Goal: Information Seeking & Learning: Learn about a topic

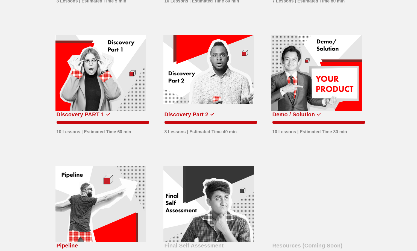
scroll to position [164, 0]
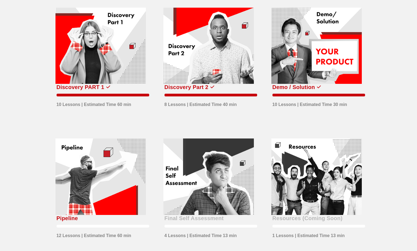
click at [102, 197] on div at bounding box center [100, 177] width 90 height 77
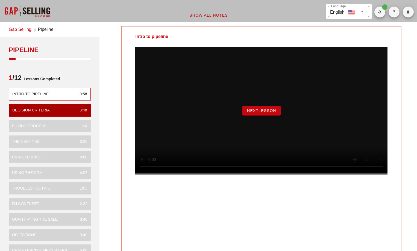
click at [253, 115] on button "NextLesson" at bounding box center [261, 111] width 38 height 10
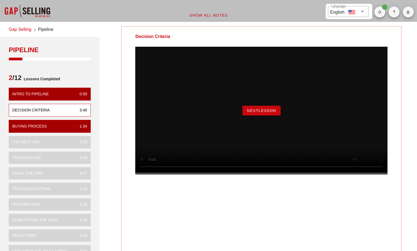
click at [247, 113] on span "NextLesson" at bounding box center [262, 110] width 30 height 4
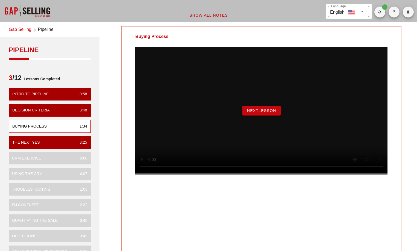
click at [247, 113] on span "NextLesson" at bounding box center [262, 110] width 30 height 4
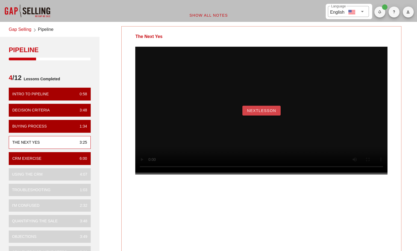
click at [252, 113] on span "NextLesson" at bounding box center [262, 110] width 30 height 4
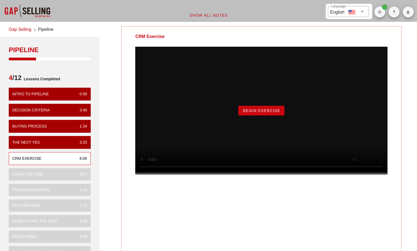
click at [272, 113] on span "Begin Exercise" at bounding box center [261, 110] width 37 height 4
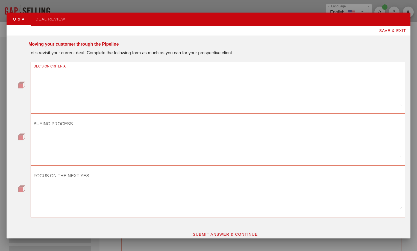
click at [118, 75] on textarea "DECISION CRITERIA" at bounding box center [218, 87] width 368 height 38
type textarea "Reduce downtime, extend component/equipment life, minimize failures"
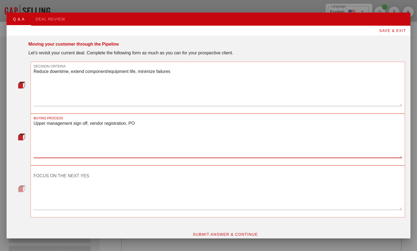
type textarea "Upper management sign off, vendor registration, PO"
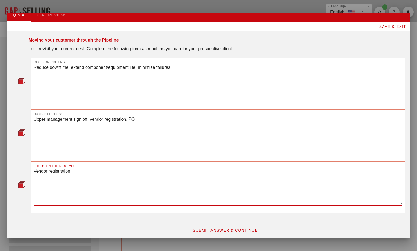
scroll to position [6, 0]
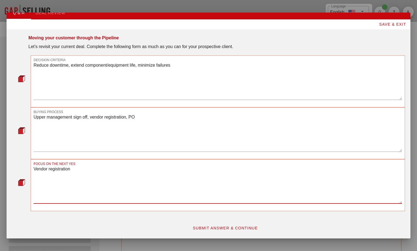
type textarea "Vendor registration"
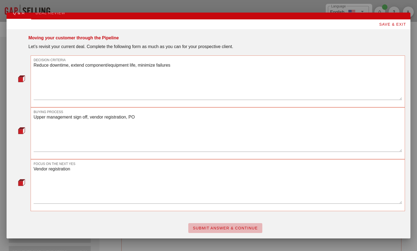
click at [240, 226] on span "SUBMIT ANSWER & CONTINUE" at bounding box center [225, 228] width 65 height 4
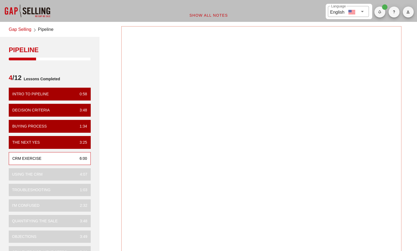
scroll to position [0, 0]
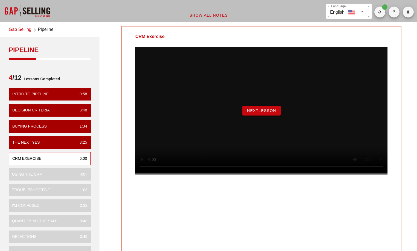
click at [268, 113] on span "NextLesson" at bounding box center [262, 110] width 30 height 4
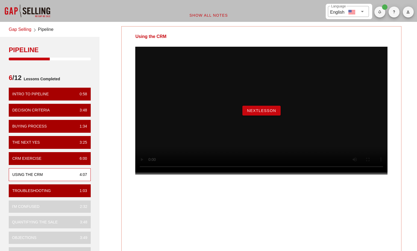
click at [251, 113] on span "NextLesson" at bounding box center [262, 110] width 30 height 4
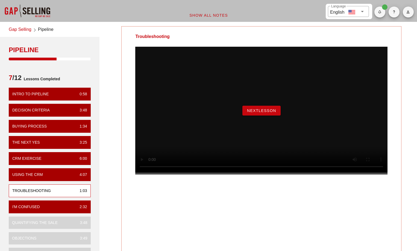
click at [254, 116] on button "NextLesson" at bounding box center [261, 111] width 38 height 10
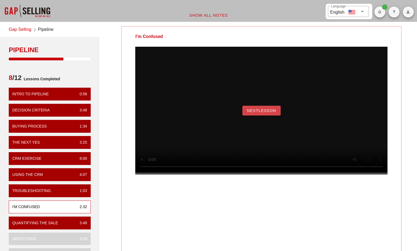
click at [271, 113] on span "NextLesson" at bounding box center [262, 110] width 30 height 4
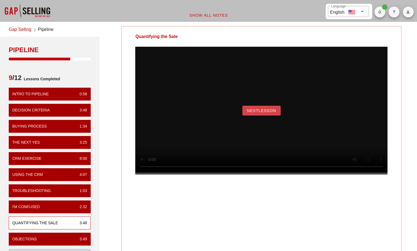
click at [260, 113] on span "NextLesson" at bounding box center [262, 110] width 30 height 4
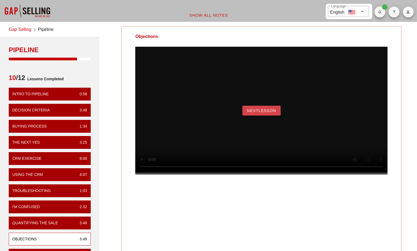
click at [254, 114] on button "NextLesson" at bounding box center [261, 111] width 38 height 10
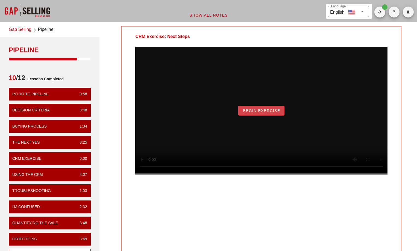
click at [248, 113] on span "Begin Exercise" at bounding box center [261, 110] width 37 height 4
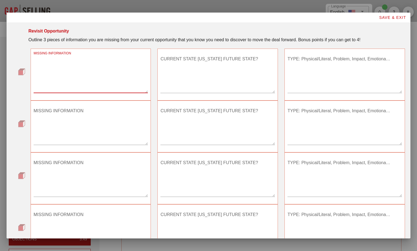
click at [83, 80] on textarea "MISSING INFORMATION" at bounding box center [91, 74] width 114 height 38
type textarea "quantify the gap"
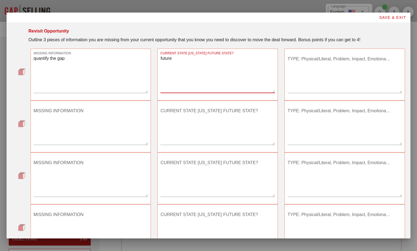
type textarea "future"
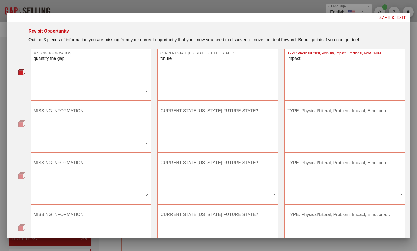
type textarea "impact"
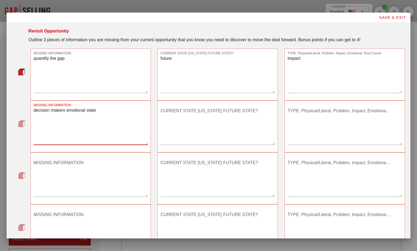
type textarea "decision makers emotional state"
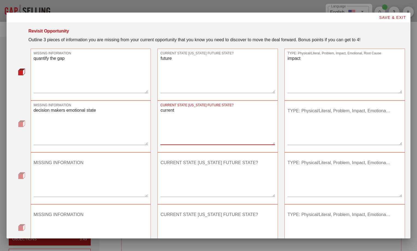
type textarea "current"
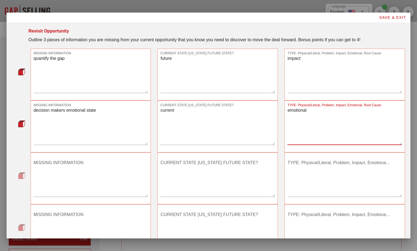
type textarea "emotional"
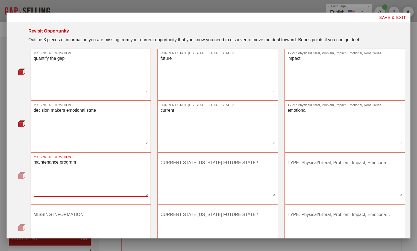
type textarea "maintenance program"
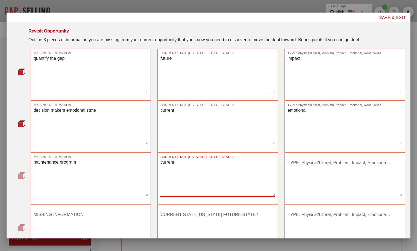
type textarea "current"
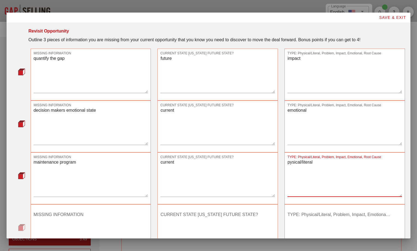
scroll to position [27, 0]
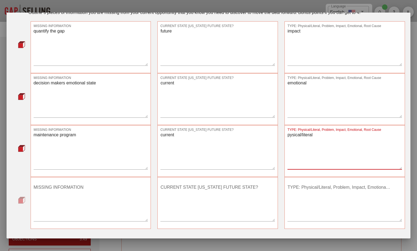
click at [289, 135] on textarea "pysical/literal" at bounding box center [344, 150] width 114 height 38
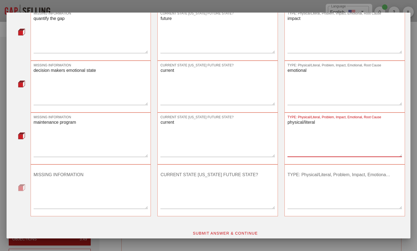
scroll to position [45, 0]
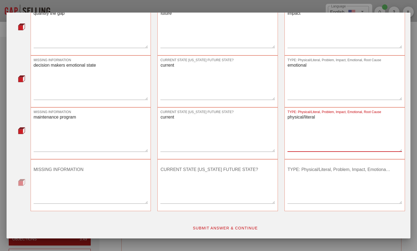
type textarea "physical/literal"
click at [223, 230] on span "SUBMIT ANSWER & CONTINUE" at bounding box center [225, 228] width 65 height 4
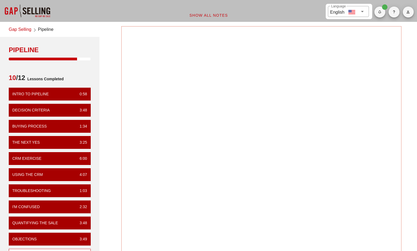
scroll to position [0, 0]
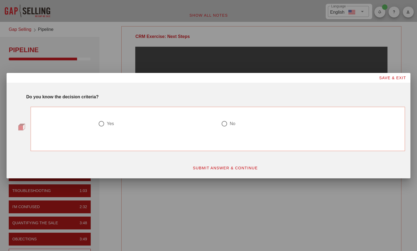
click at [100, 125] on div at bounding box center [101, 123] width 9 height 9
radio input "true"
click at [232, 170] on button "SUBMIT ANSWER & CONTINUE" at bounding box center [225, 168] width 74 height 10
click at [102, 125] on div at bounding box center [101, 123] width 9 height 9
radio input "true"
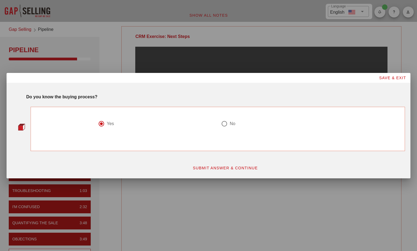
click at [225, 168] on span "SUBMIT ANSWER & CONTINUE" at bounding box center [225, 168] width 65 height 4
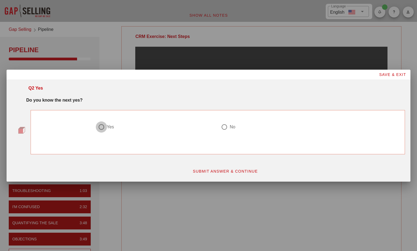
click at [102, 128] on div at bounding box center [101, 126] width 9 height 9
radio input "true"
click at [224, 172] on span "SUBMIT ANSWER & CONTINUE" at bounding box center [225, 171] width 65 height 4
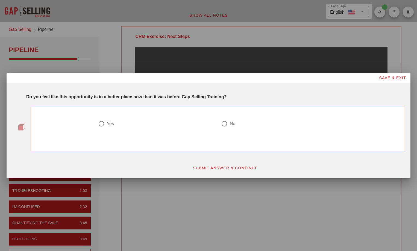
click at [101, 124] on div at bounding box center [101, 123] width 9 height 9
radio input "true"
click at [228, 168] on span "SUBMIT ANSWER & CONTINUE" at bounding box center [225, 168] width 65 height 4
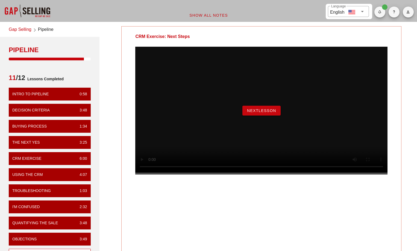
click at [256, 113] on span "NextLesson" at bounding box center [262, 110] width 30 height 4
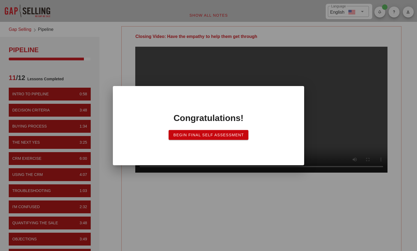
click at [196, 140] on div "Congratulations! Begin Final Self Assessment" at bounding box center [208, 126] width 180 height 68
click at [197, 137] on button "Begin Final Self Assessment" at bounding box center [209, 135] width 80 height 10
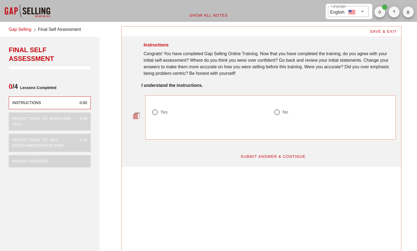
click at [155, 110] on div at bounding box center [154, 112] width 9 height 9
radio input "true"
click at [260, 155] on span "SUBMIT ANSWER & CONTINUE" at bounding box center [272, 156] width 65 height 4
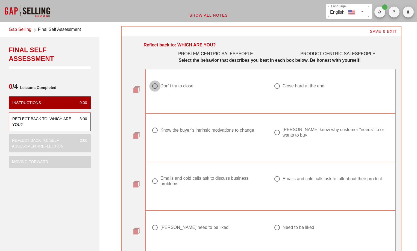
click at [154, 85] on div at bounding box center [154, 85] width 9 height 9
radio input "true"
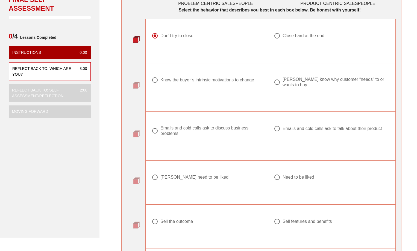
scroll to position [55, 0]
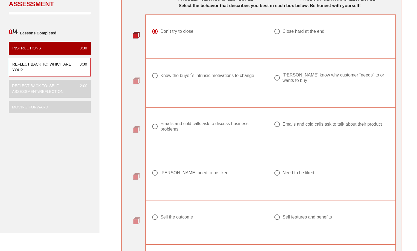
click at [155, 77] on div at bounding box center [154, 75] width 9 height 9
radio input "true"
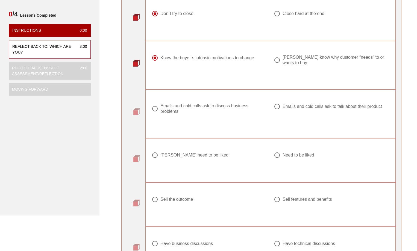
scroll to position [82, 0]
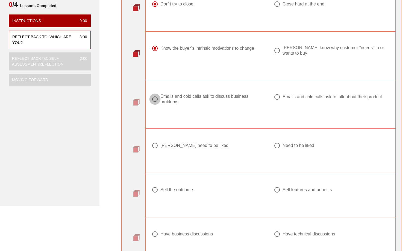
click at [156, 95] on div at bounding box center [154, 99] width 9 height 9
radio input "true"
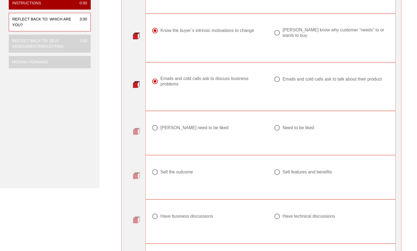
scroll to position [109, 0]
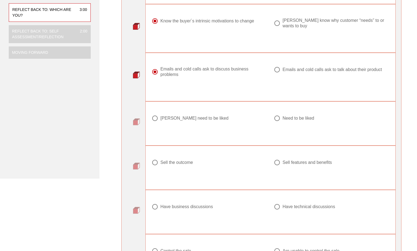
click at [156, 114] on div at bounding box center [154, 118] width 9 height 9
radio input "true"
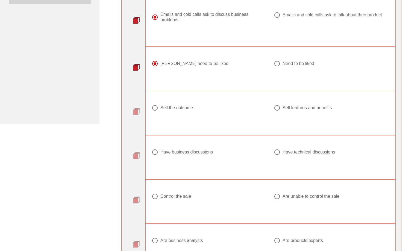
scroll to position [137, 0]
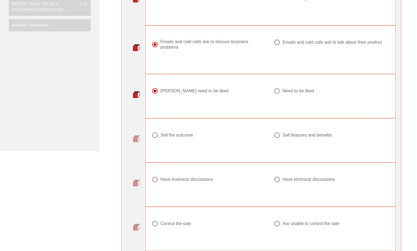
click at [156, 131] on div at bounding box center [154, 135] width 9 height 9
radio input "true"
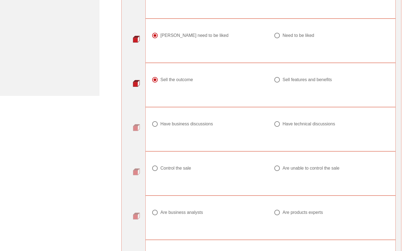
scroll to position [246, 0]
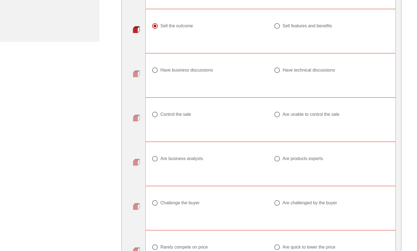
click at [156, 66] on div at bounding box center [154, 70] width 9 height 9
radio input "true"
click at [154, 112] on div at bounding box center [154, 114] width 9 height 9
radio input "true"
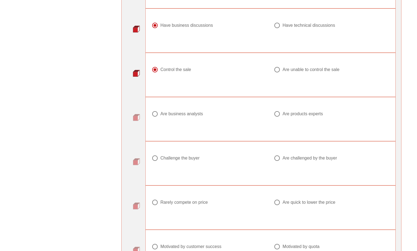
scroll to position [301, 0]
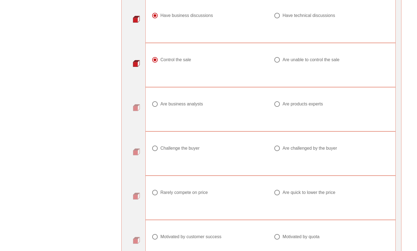
click at [276, 99] on div at bounding box center [276, 103] width 9 height 9
radio input "true"
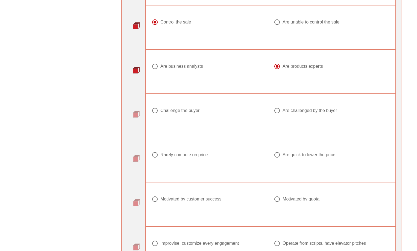
scroll to position [355, 0]
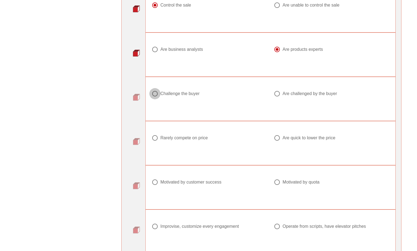
click at [156, 90] on div at bounding box center [154, 93] width 9 height 9
radio input "true"
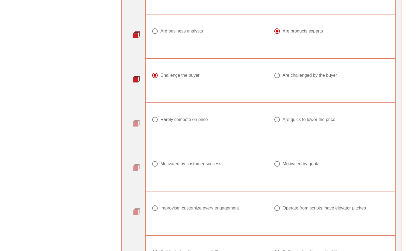
scroll to position [383, 0]
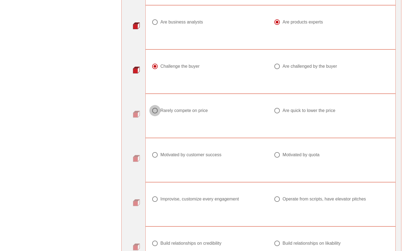
drag, startPoint x: 155, startPoint y: 108, endPoint x: 159, endPoint y: 108, distance: 3.6
click at [155, 108] on div at bounding box center [154, 110] width 9 height 9
radio input "true"
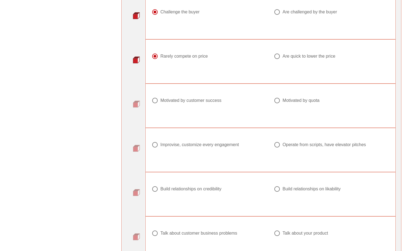
scroll to position [437, 0]
click at [157, 96] on div at bounding box center [154, 100] width 9 height 9
radio input "true"
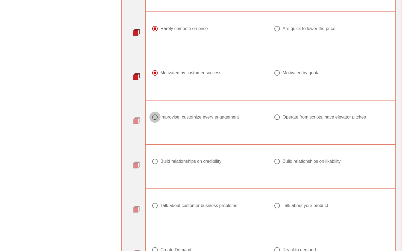
click at [156, 113] on div at bounding box center [154, 117] width 9 height 9
radio input "true"
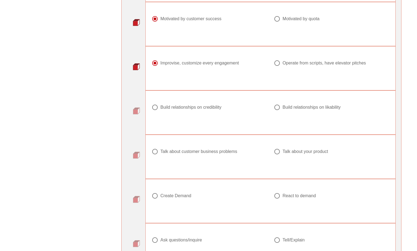
scroll to position [519, 0]
click at [158, 103] on div at bounding box center [154, 106] width 9 height 9
radio input "true"
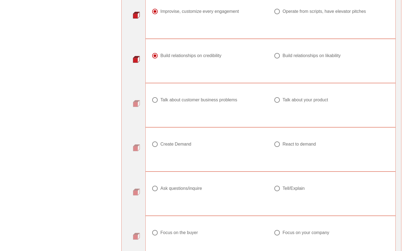
scroll to position [574, 0]
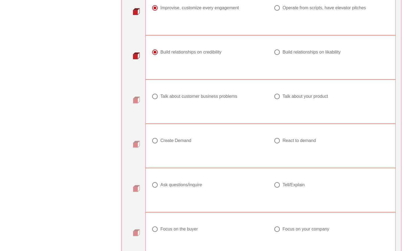
click at [276, 93] on div at bounding box center [276, 96] width 9 height 9
radio input "true"
click at [274, 137] on div at bounding box center [276, 140] width 9 height 9
radio input "true"
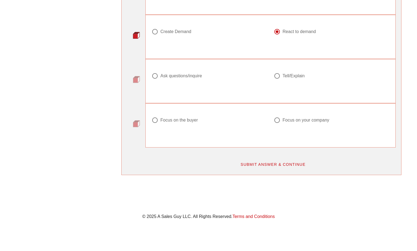
scroll to position [683, 0]
click at [154, 73] on div at bounding box center [154, 75] width 9 height 9
radio input "true"
click at [155, 117] on div at bounding box center [154, 119] width 9 height 9
radio input "true"
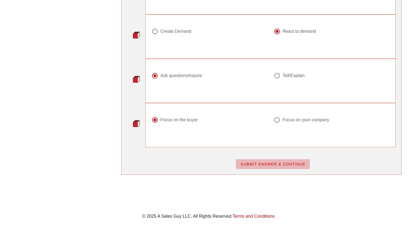
click at [267, 162] on span "SUBMIT ANSWER & CONTINUE" at bounding box center [272, 164] width 65 height 4
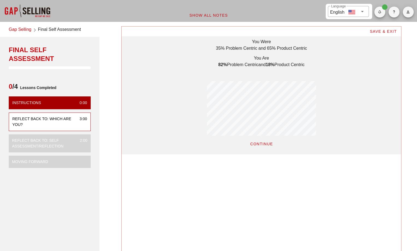
scroll to position [128, 279]
click at [264, 143] on span "CONTINUE" at bounding box center [261, 144] width 23 height 4
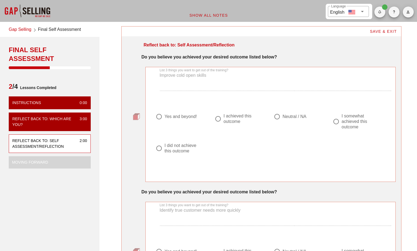
click at [218, 118] on div at bounding box center [217, 118] width 9 height 9
radio input "true"
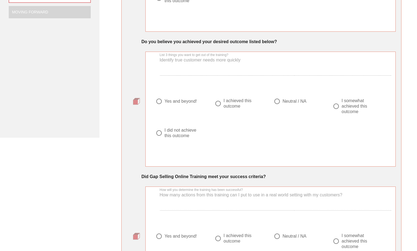
scroll to position [164, 0]
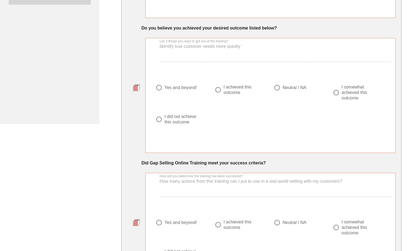
click at [219, 90] on div at bounding box center [217, 89] width 9 height 9
radio input "true"
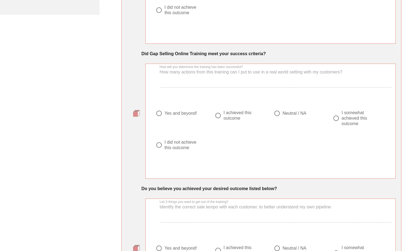
scroll to position [301, 0]
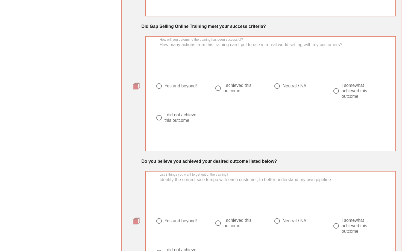
click at [159, 89] on div at bounding box center [158, 85] width 9 height 9
radio input "true"
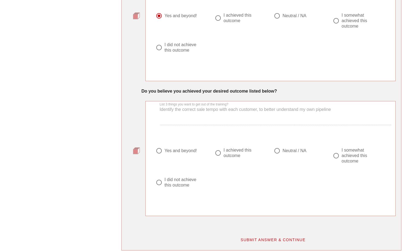
scroll to position [410, 0]
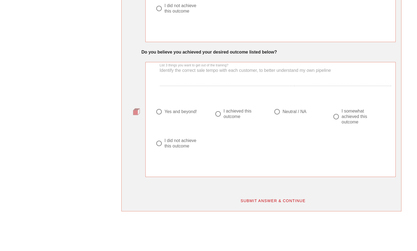
click at [275, 109] on div at bounding box center [276, 111] width 9 height 9
radio input "true"
click at [283, 202] on span "SUBMIT ANSWER & CONTINUE" at bounding box center [272, 201] width 65 height 4
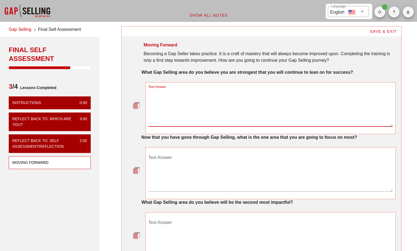
click at [186, 101] on textarea "Text Answer" at bounding box center [270, 107] width 244 height 38
type textarea "Quantifying Impact"
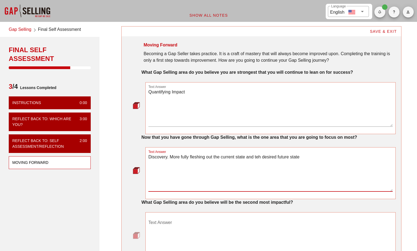
drag, startPoint x: 260, startPoint y: 156, endPoint x: 268, endPoint y: 162, distance: 9.7
click at [261, 156] on textarea "Discovery. More fully fleshing out the current state and teh desired future sta…" at bounding box center [270, 172] width 244 height 38
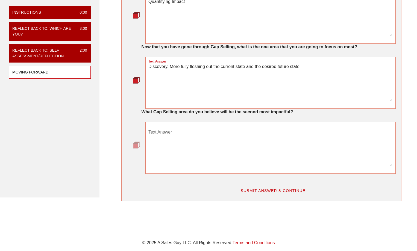
scroll to position [125, 0]
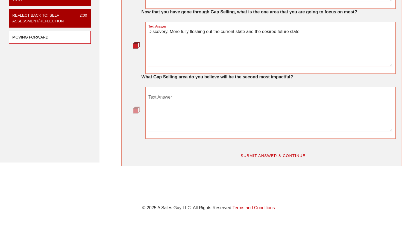
type textarea "Discovery. More fully fleshing out the current state and the desired future sta…"
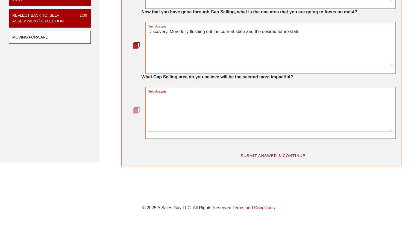
click at [187, 99] on textarea "Text Answer" at bounding box center [270, 112] width 244 height 38
type textarea "Decision Process/Next Yes"
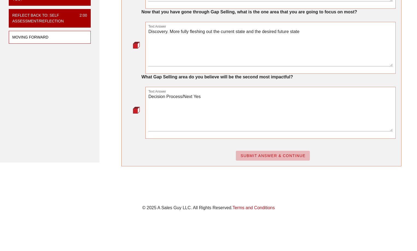
click at [253, 154] on span "SUBMIT ANSWER & CONTINUE" at bounding box center [272, 156] width 65 height 4
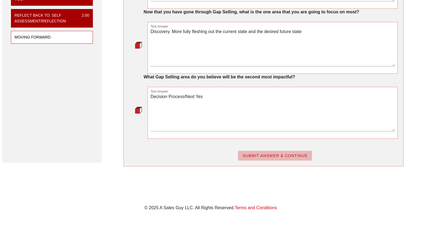
scroll to position [0, 0]
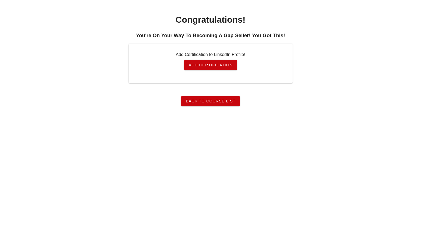
click at [227, 101] on span "Back To Course List" at bounding box center [211, 101] width 50 height 4
